Goal: Task Accomplishment & Management: Manage account settings

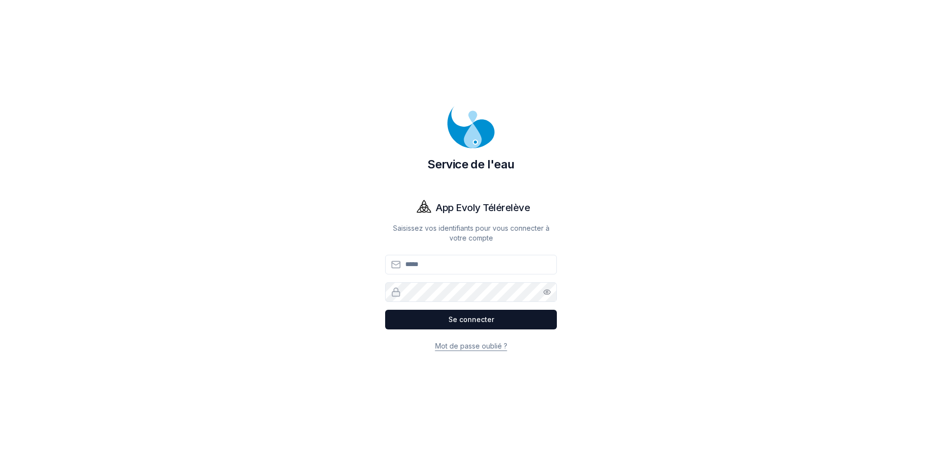
click at [466, 262] on input "Email" at bounding box center [471, 265] width 172 height 20
type input "**********"
click at [496, 344] on link "Mot de passe oublié ?" at bounding box center [471, 345] width 72 height 8
click at [453, 265] on input "Email" at bounding box center [471, 265] width 172 height 20
type input "**********"
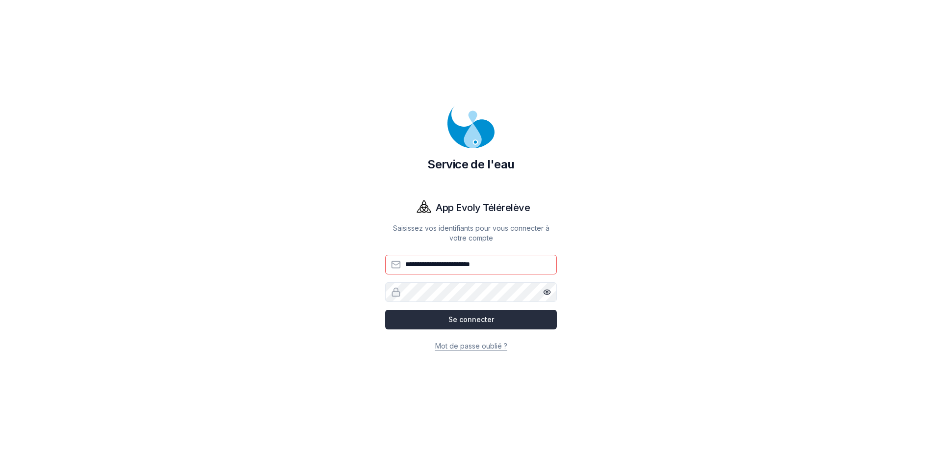
click at [471, 321] on button "Se connecter" at bounding box center [471, 320] width 172 height 20
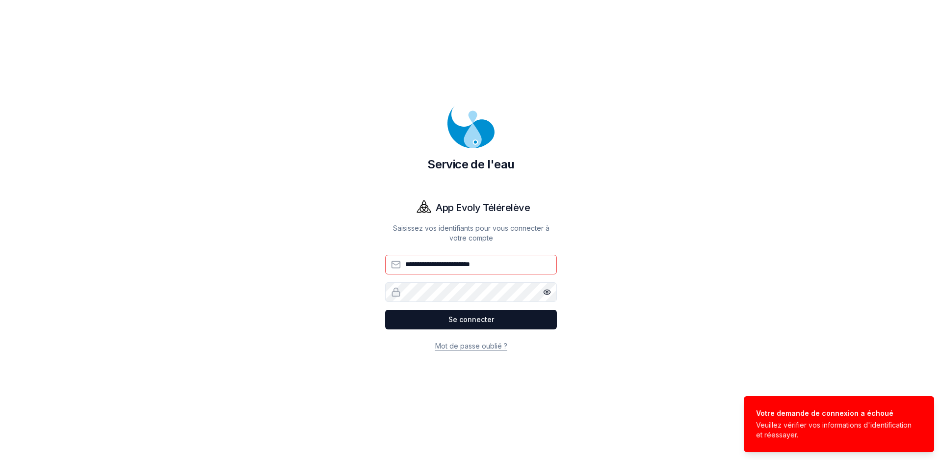
click at [470, 343] on link "Mot de passe oublié ?" at bounding box center [471, 345] width 72 height 8
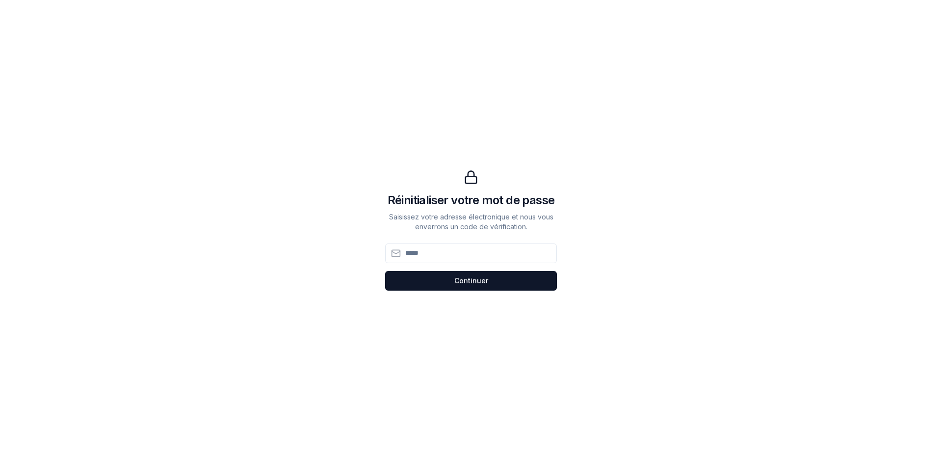
click at [446, 258] on input at bounding box center [471, 253] width 172 height 20
type input "**********"
click at [483, 281] on button "Continuer Continuer" at bounding box center [471, 281] width 172 height 20
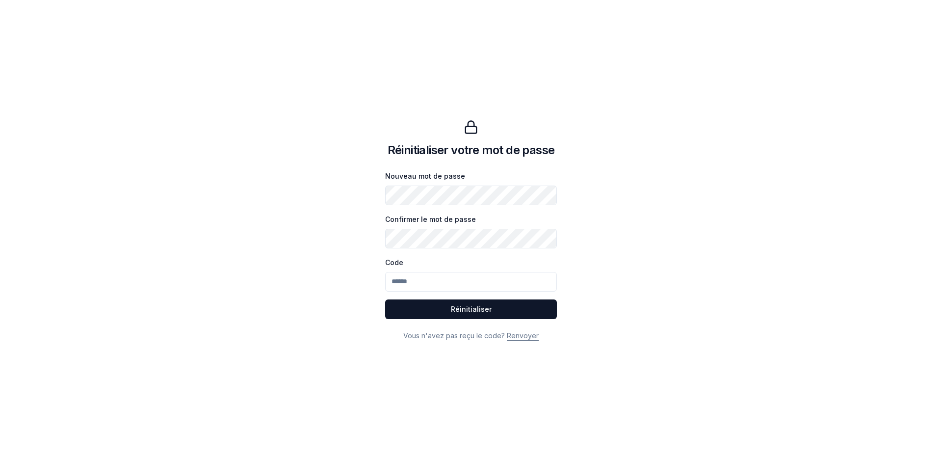
click at [825, 332] on body "Réinitialiser votre mot de passe Nouveau mot de passe Confirmer le mot de passe…" at bounding box center [471, 230] width 942 height 460
click at [438, 283] on input "Code" at bounding box center [471, 282] width 172 height 20
paste input "******"
type input "******"
click at [470, 312] on button "Réinitialiser Réinitialiser" at bounding box center [471, 309] width 172 height 20
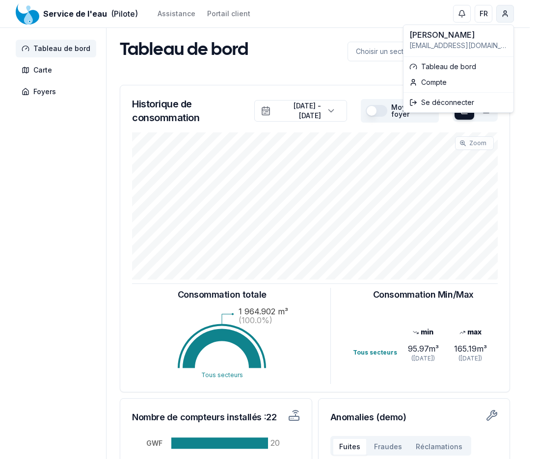
click at [507, 18] on html "Service de l'eau (Pilote) Assistance Portail client FR [PERSON_NAME] Tableau de…" at bounding box center [269, 307] width 538 height 614
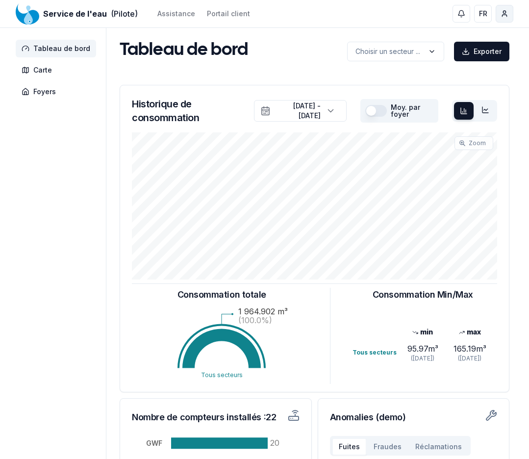
click at [507, 18] on html "Service de l'eau (Pilote) Assistance Portail client FR [PERSON_NAME] Tableau de…" at bounding box center [264, 307] width 529 height 614
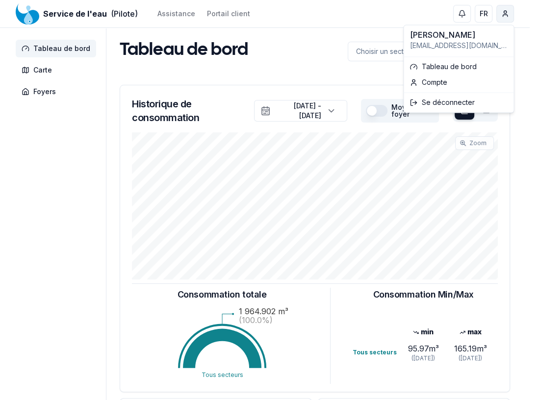
click at [505, 15] on html "Service de l'eau (Pilote) Assistance Portail client FR [PERSON_NAME] Tableau de…" at bounding box center [269, 307] width 538 height 614
click at [449, 83] on link "Compte" at bounding box center [459, 83] width 106 height 16
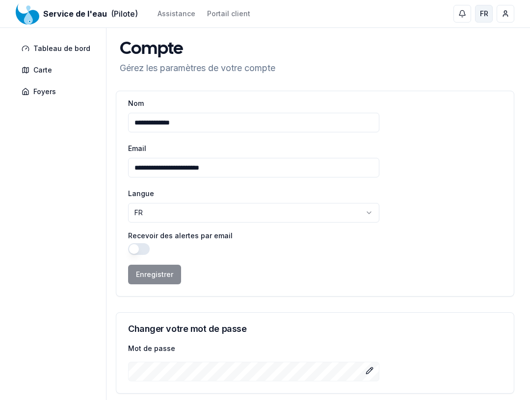
click at [491, 17] on button "FR" at bounding box center [484, 14] width 18 height 18
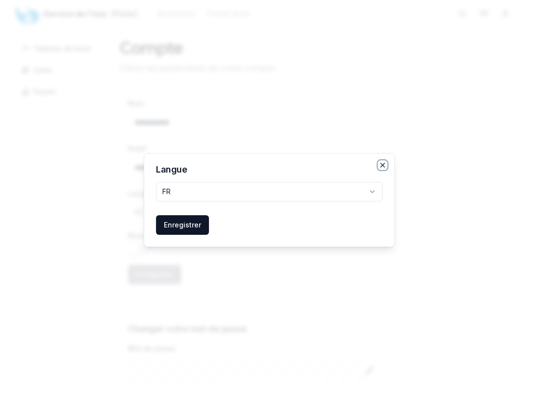
click at [381, 165] on icon "button" at bounding box center [383, 165] width 8 height 8
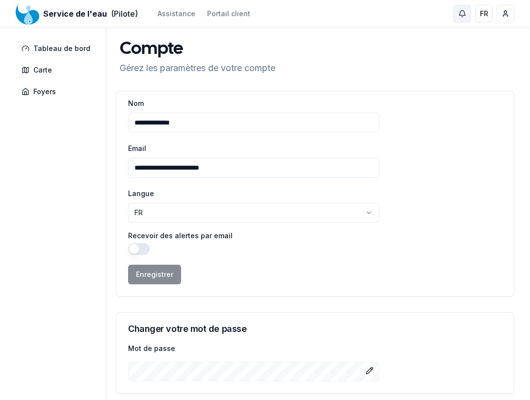
click at [459, 19] on button "button" at bounding box center [462, 14] width 18 height 18
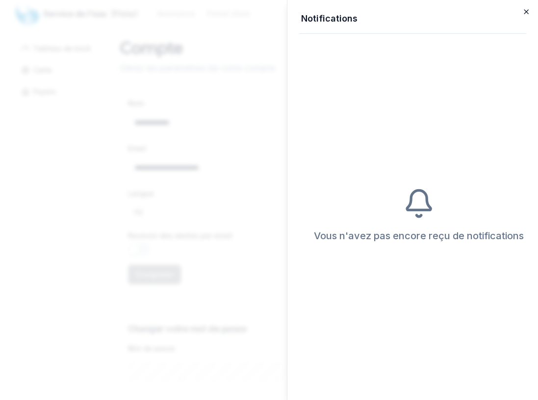
click at [529, 14] on icon "button" at bounding box center [526, 12] width 8 height 8
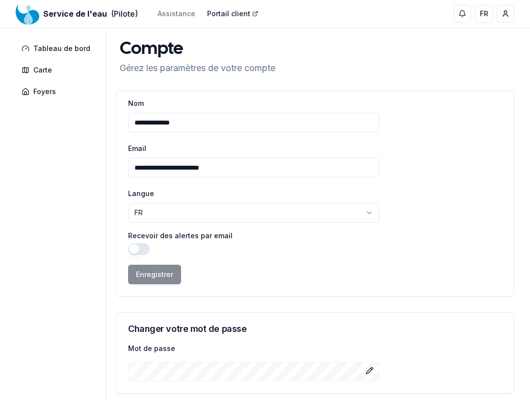
click at [226, 11] on link "Portail client" at bounding box center [232, 14] width 51 height 10
click at [182, 19] on div "Service de l'eau (Pilote) Assistance Portail client" at bounding box center [133, 14] width 234 height 12
click at [181, 17] on link "Assistance" at bounding box center [176, 14] width 38 height 10
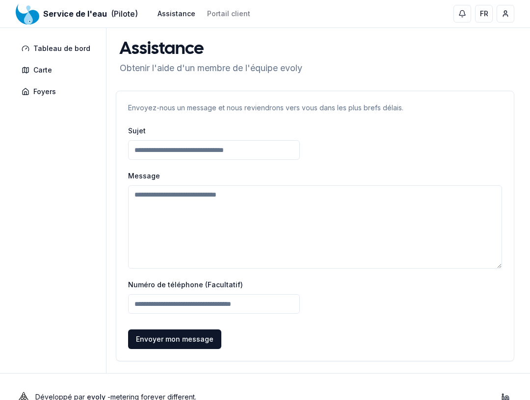
click at [124, 14] on span "(Pilote)" at bounding box center [124, 14] width 27 height 12
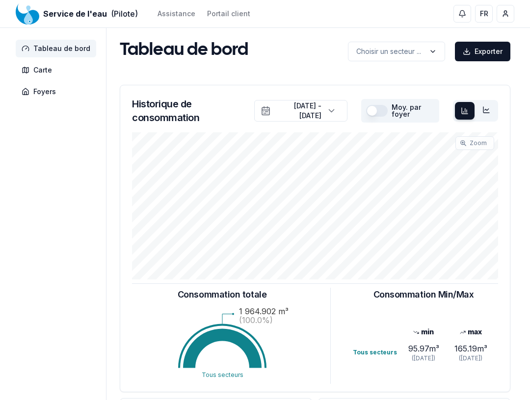
click at [83, 13] on span "Service de l'eau" at bounding box center [75, 14] width 64 height 12
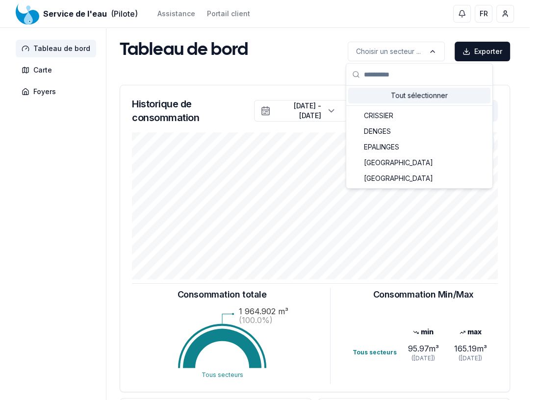
click at [436, 52] on html "Service de l'eau (Pilote) Assistance Portail client FR [PERSON_NAME] Tableau de…" at bounding box center [269, 307] width 538 height 614
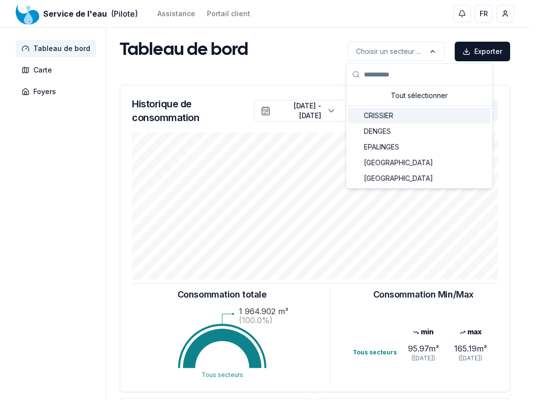
click at [445, 117] on div "CRISSIER" at bounding box center [419, 116] width 142 height 16
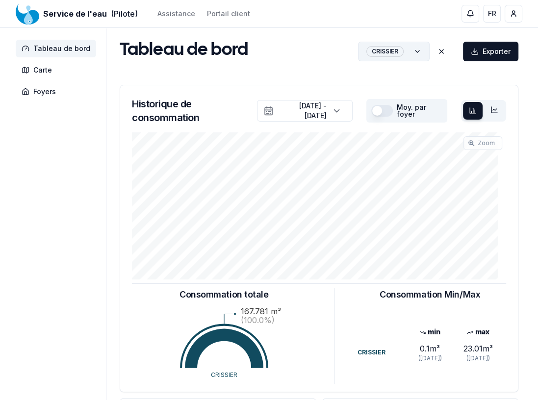
click at [407, 48] on html "Service de l'eau (Pilote) Assistance Portail client FR [PERSON_NAME] Tableau de…" at bounding box center [269, 307] width 538 height 614
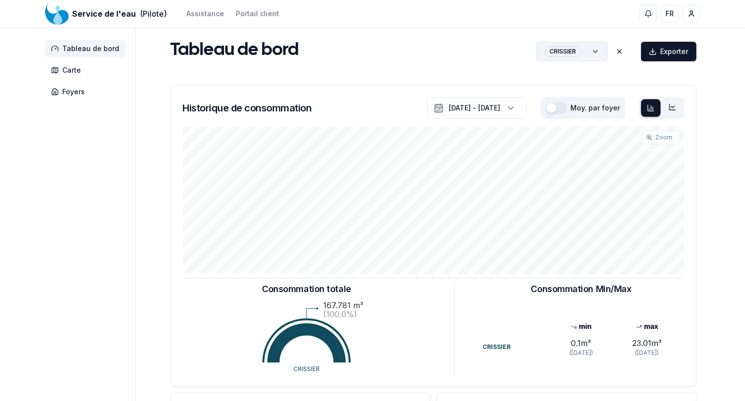
click at [71, 65] on html "Service de l'eau (Pilote) Assistance Portail client FR [PERSON_NAME] Tableau de…" at bounding box center [372, 304] width 745 height 608
click at [673, 106] on icon at bounding box center [673, 107] width 8 height 8
click at [655, 110] on div at bounding box center [651, 108] width 20 height 18
click at [457, 111] on div "[DATE] - [DATE]" at bounding box center [475, 108] width 52 height 10
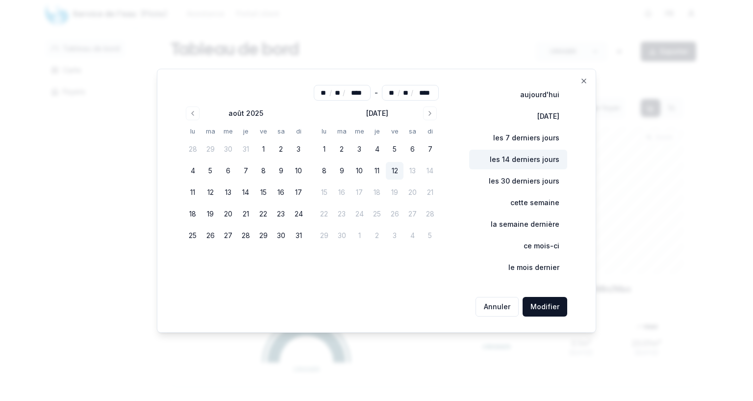
click at [549, 160] on button "les 14 derniers jours" at bounding box center [518, 160] width 98 height 20
type input "**"
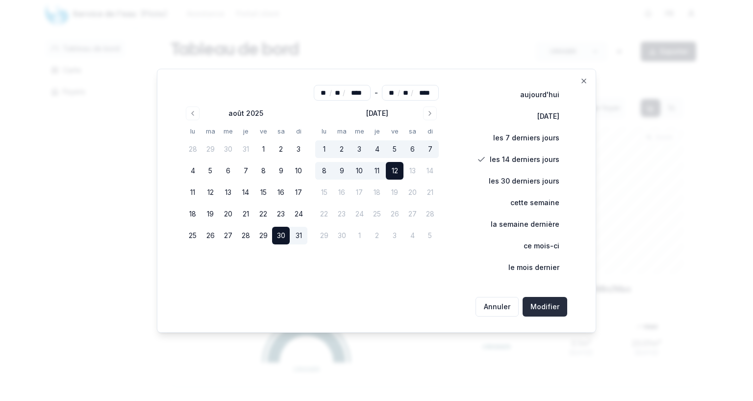
click at [543, 309] on button "Modifier" at bounding box center [545, 307] width 45 height 20
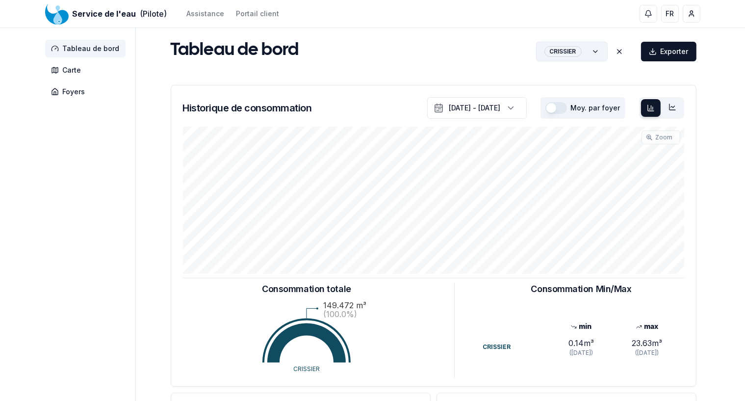
click at [600, 109] on label "Moy. par foyer" at bounding box center [596, 107] width 50 height 7
click at [556, 107] on button "button" at bounding box center [556, 108] width 22 height 12
click at [498, 105] on div "[DATE] - [DATE]" at bounding box center [475, 108] width 52 height 10
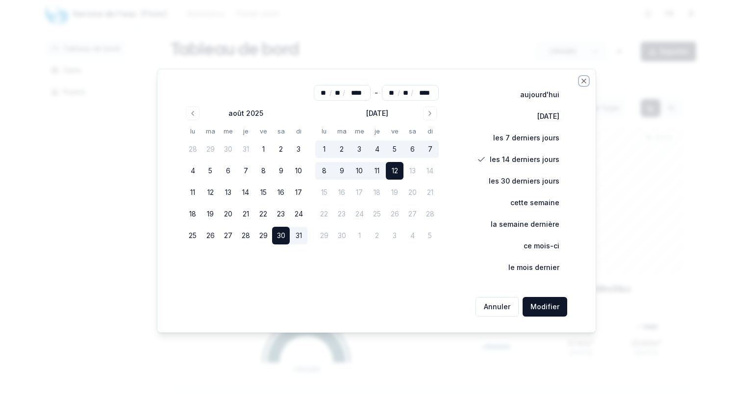
click at [580, 79] on div "** / ** / **** - ** / ** / **** [DATE] lu ma me je ve sa di 28 29 30 31 1 2 3 4…" at bounding box center [377, 201] width 440 height 264
click at [587, 81] on icon "button" at bounding box center [584, 81] width 8 height 8
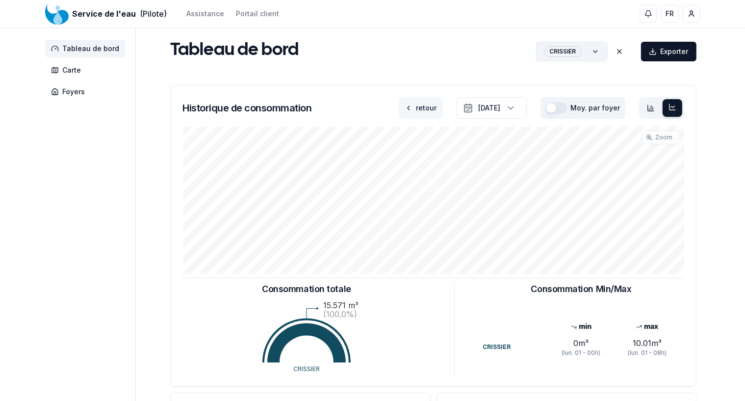
click at [407, 108] on button "retour" at bounding box center [421, 108] width 44 height 22
click at [410, 105] on button "retour" at bounding box center [421, 108] width 44 height 22
click at [676, 109] on icon at bounding box center [673, 107] width 8 height 8
click at [654, 109] on icon at bounding box center [651, 108] width 8 height 8
click at [669, 106] on icon at bounding box center [673, 107] width 8 height 8
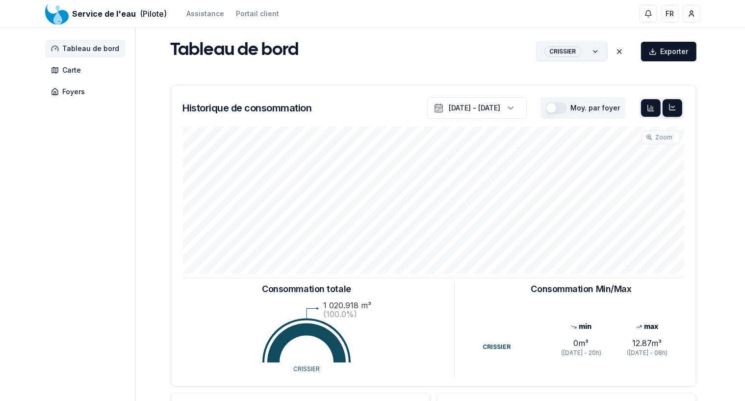
click at [645, 107] on div at bounding box center [651, 108] width 20 height 18
click at [557, 106] on button "button" at bounding box center [556, 108] width 22 height 12
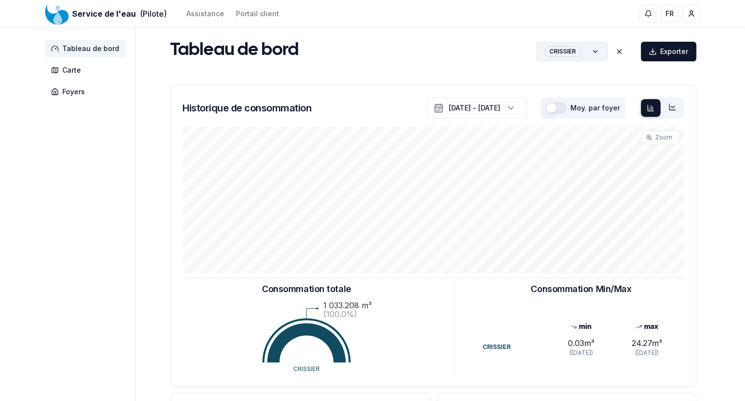
click at [557, 106] on button "button" at bounding box center [556, 108] width 22 height 12
click at [564, 108] on button "button" at bounding box center [556, 108] width 22 height 12
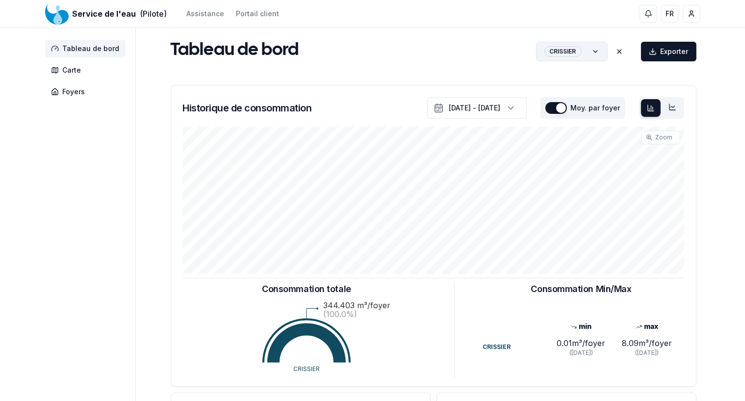
click at [564, 108] on button "button" at bounding box center [556, 108] width 22 height 12
